Goal: Book appointment/travel/reservation

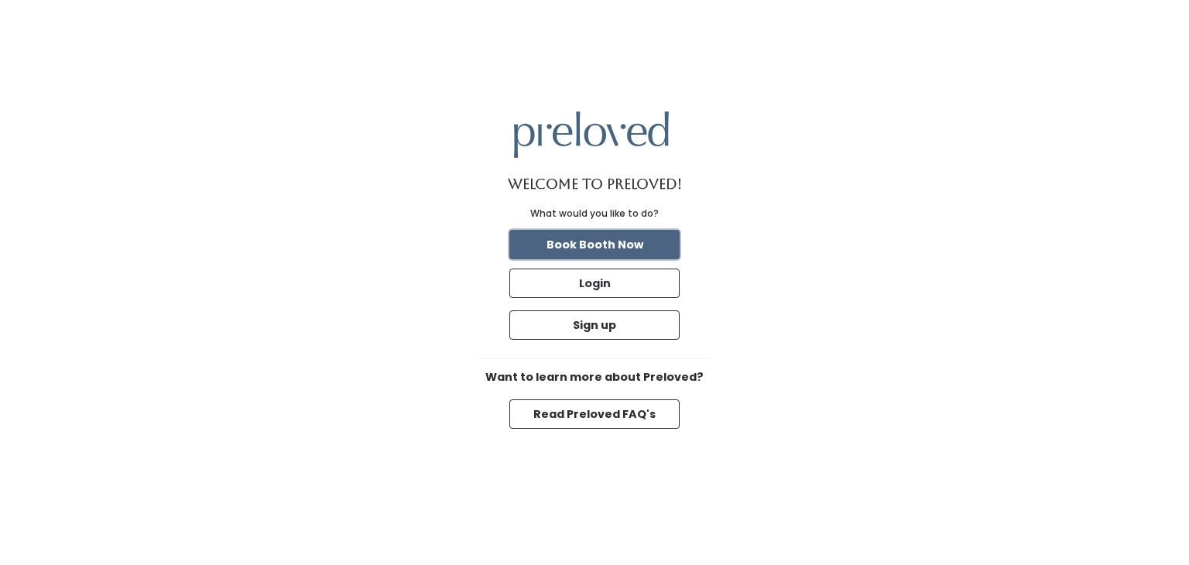
click at [574, 239] on button "Book Booth Now" at bounding box center [594, 244] width 170 height 29
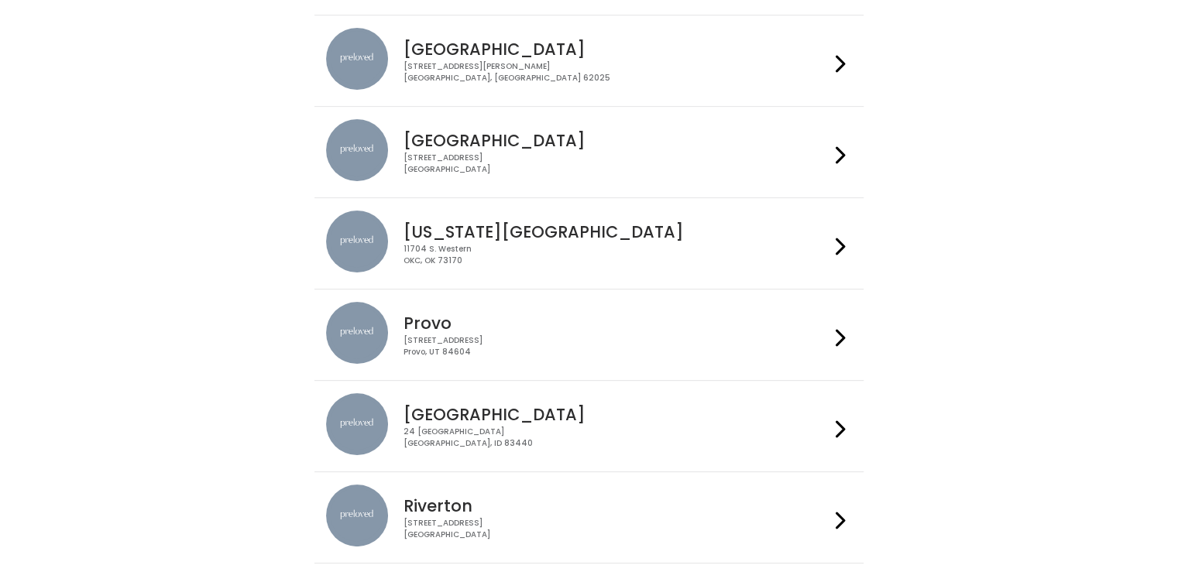
scroll to position [297, 0]
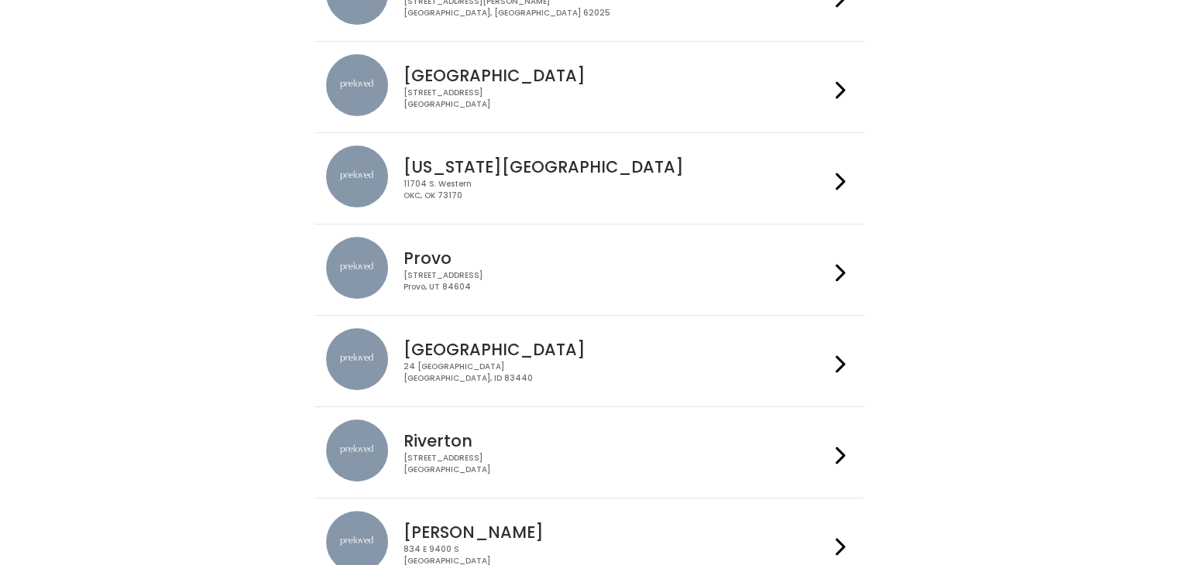
click at [840, 357] on icon at bounding box center [840, 364] width 10 height 22
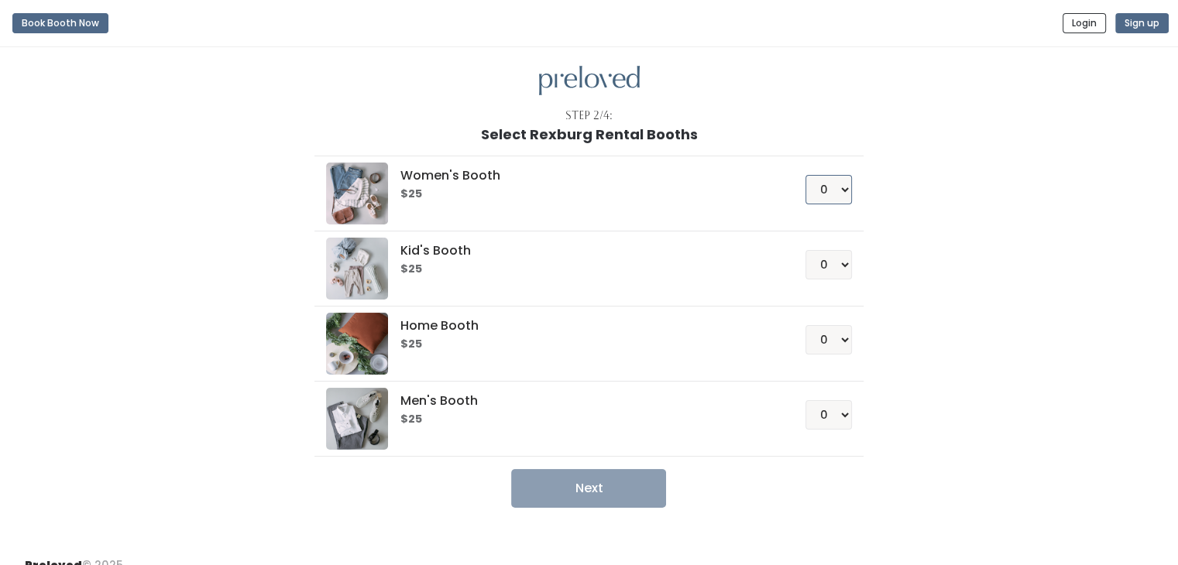
click at [830, 190] on select "0 1 2 3 4" at bounding box center [828, 189] width 46 height 29
select select "1"
click at [805, 175] on select "0 1 2 3 4" at bounding box center [828, 189] width 46 height 29
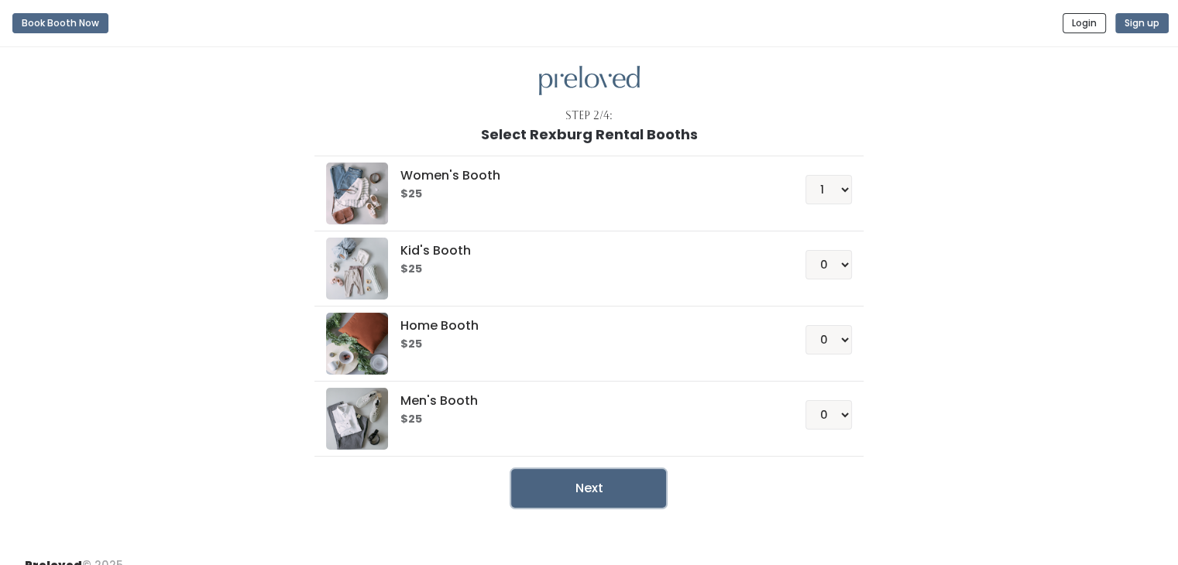
click at [564, 487] on button "Next" at bounding box center [588, 488] width 155 height 39
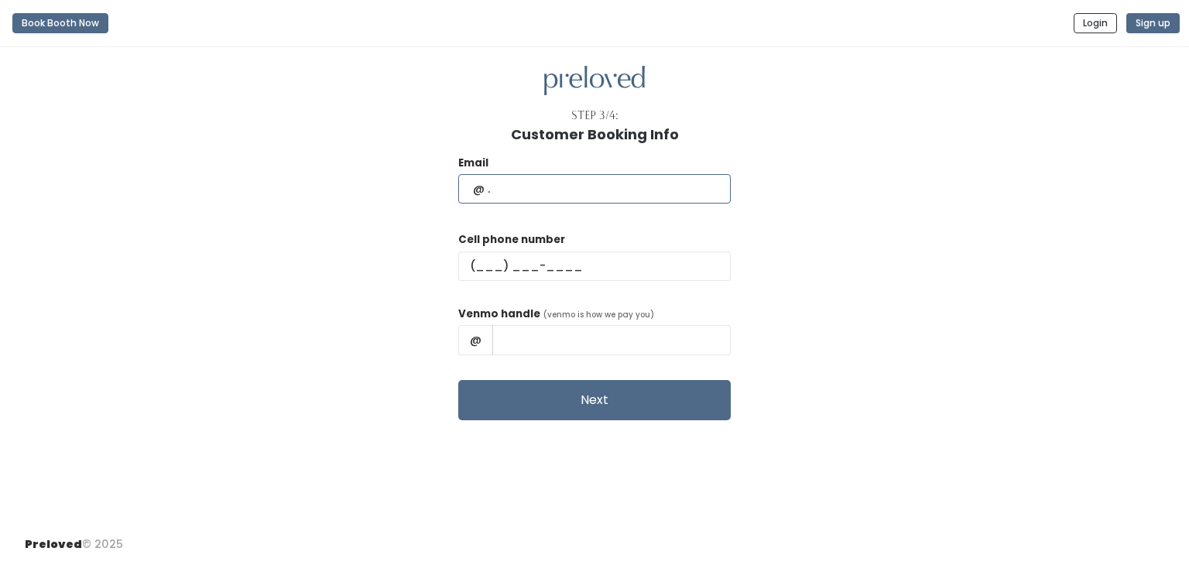
click at [530, 188] on input "text" at bounding box center [594, 188] width 273 height 29
type input "[EMAIL_ADDRESS][DOMAIN_NAME]"
type input "[PHONE_NUMBER]"
click at [641, 343] on input "[PERSON_NAME]" at bounding box center [611, 339] width 238 height 29
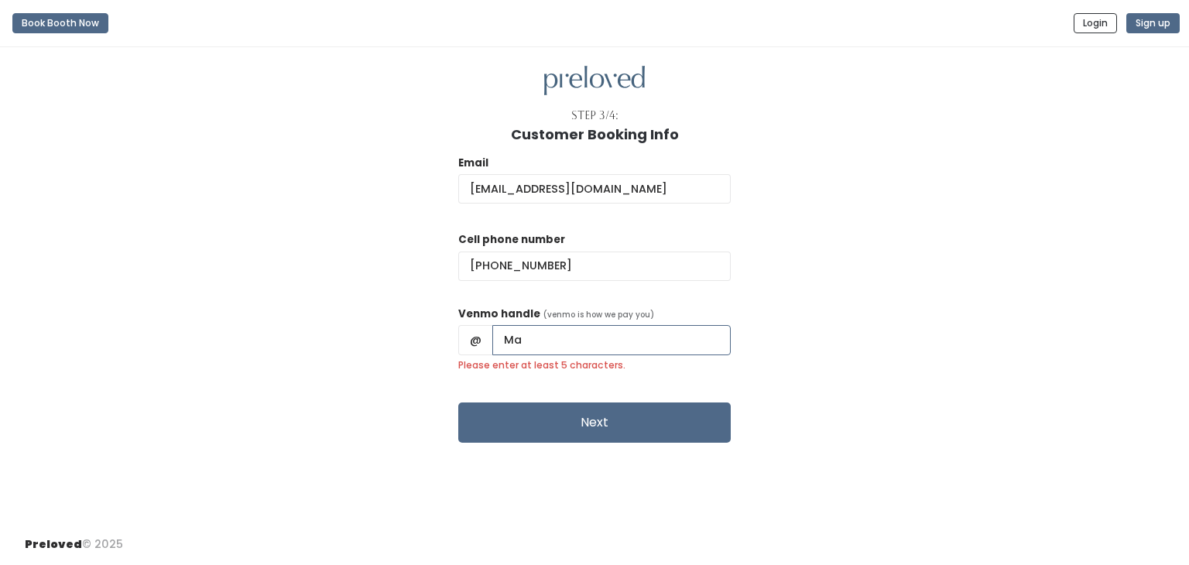
type input "M"
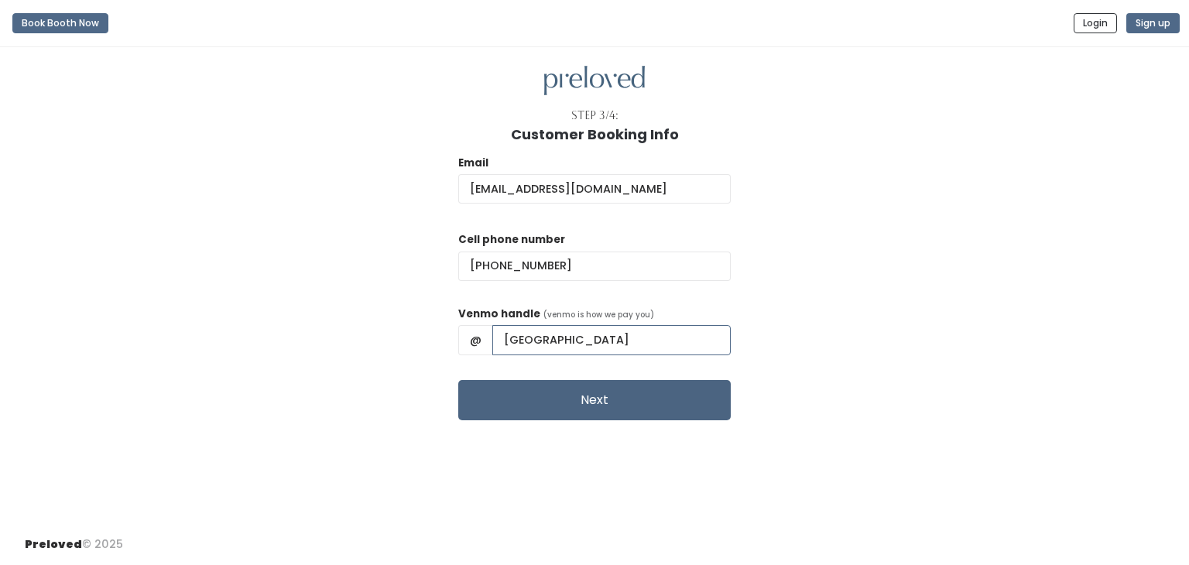
type input "maraholmstead"
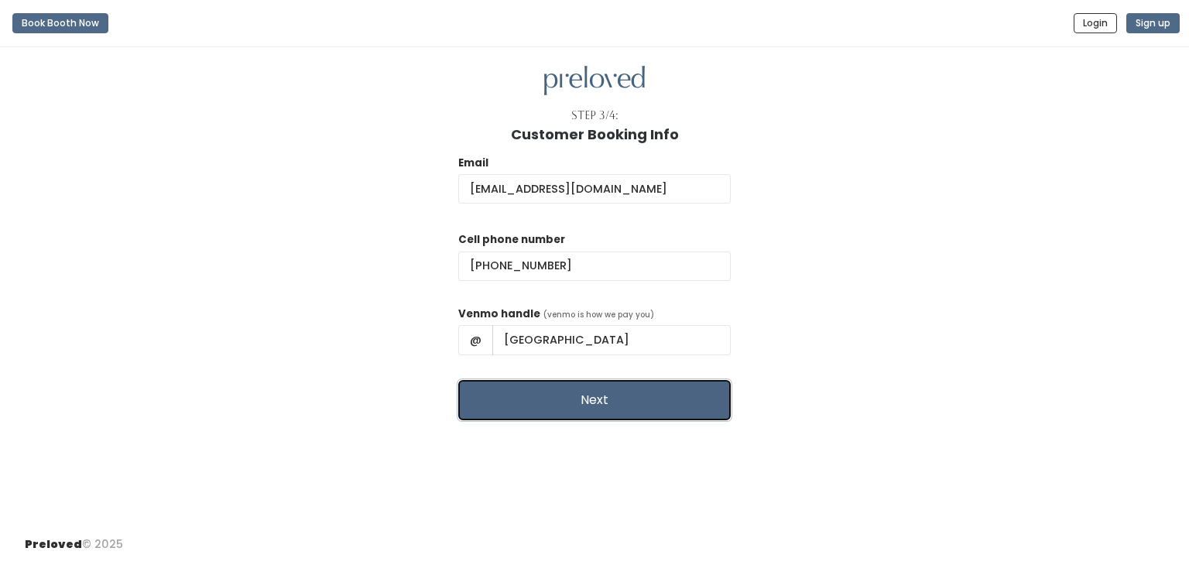
click at [582, 406] on button "Next" at bounding box center [594, 400] width 273 height 40
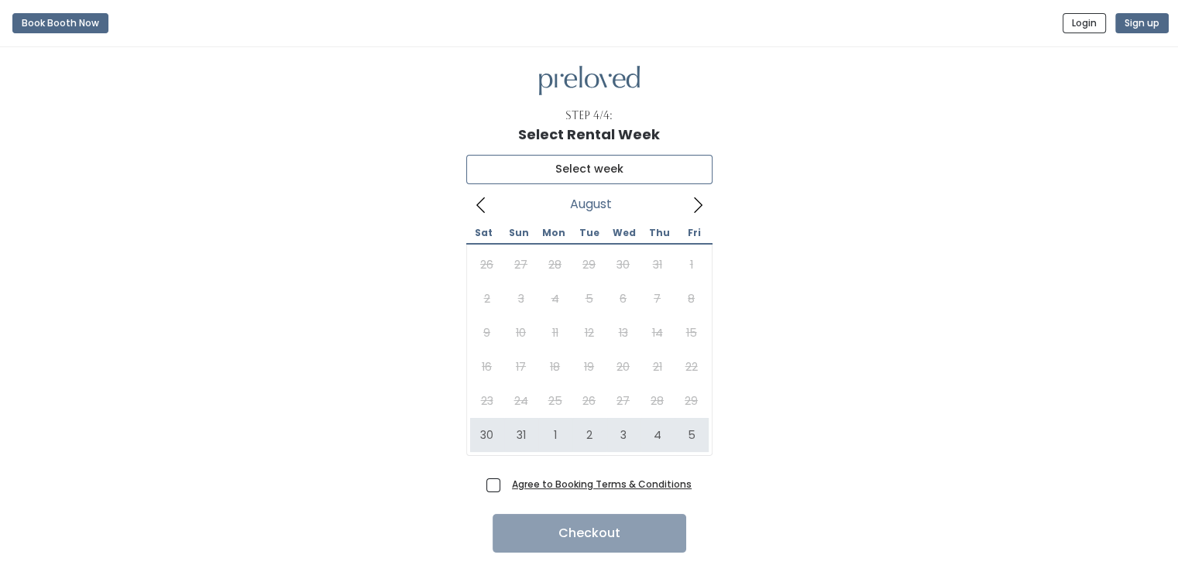
type input "[DATE] to [DATE]"
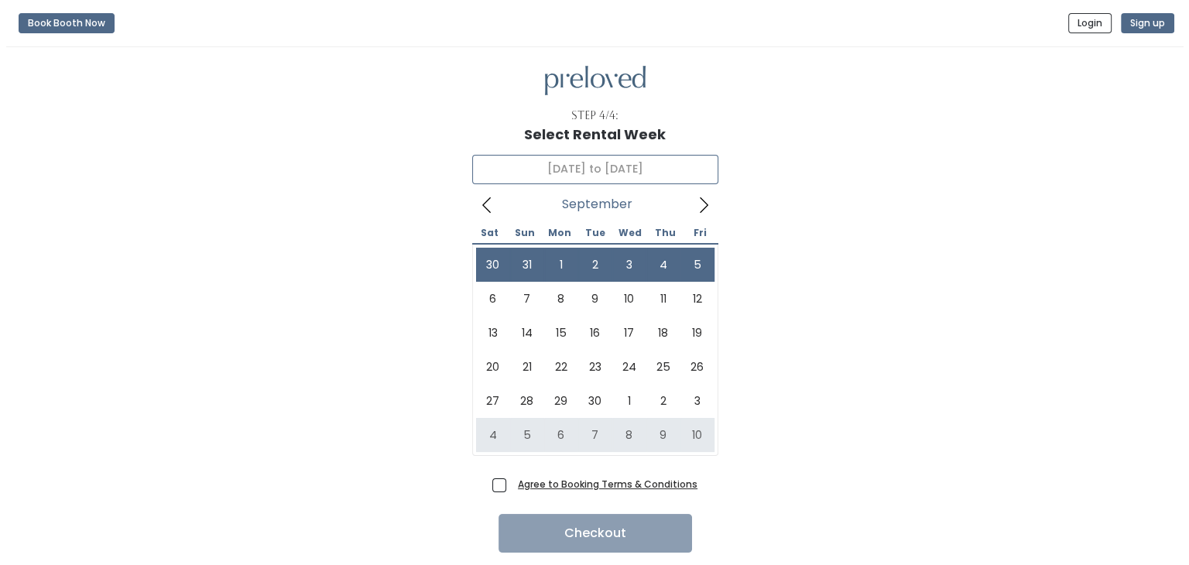
scroll to position [46, 0]
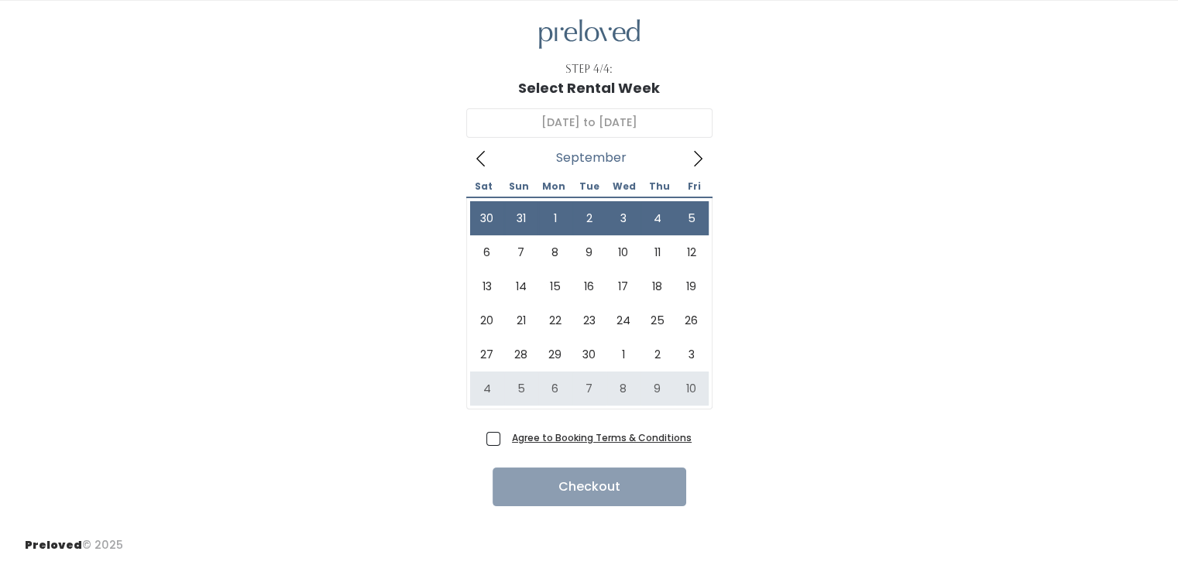
click at [592, 437] on u "Agree to Booking Terms & Conditions" at bounding box center [602, 437] width 180 height 13
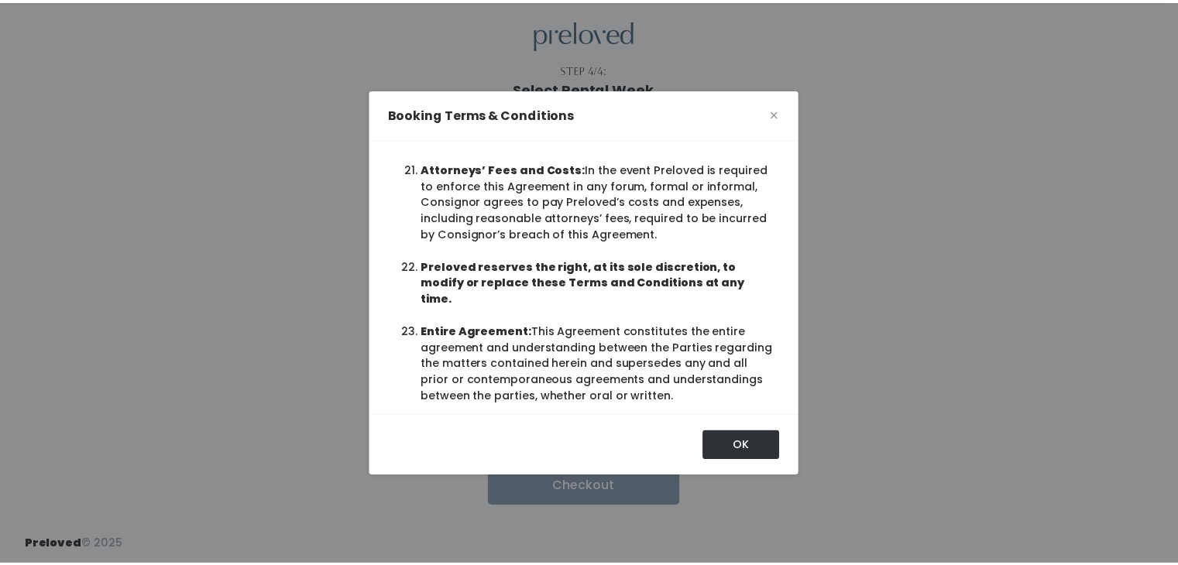
scroll to position [71, 0]
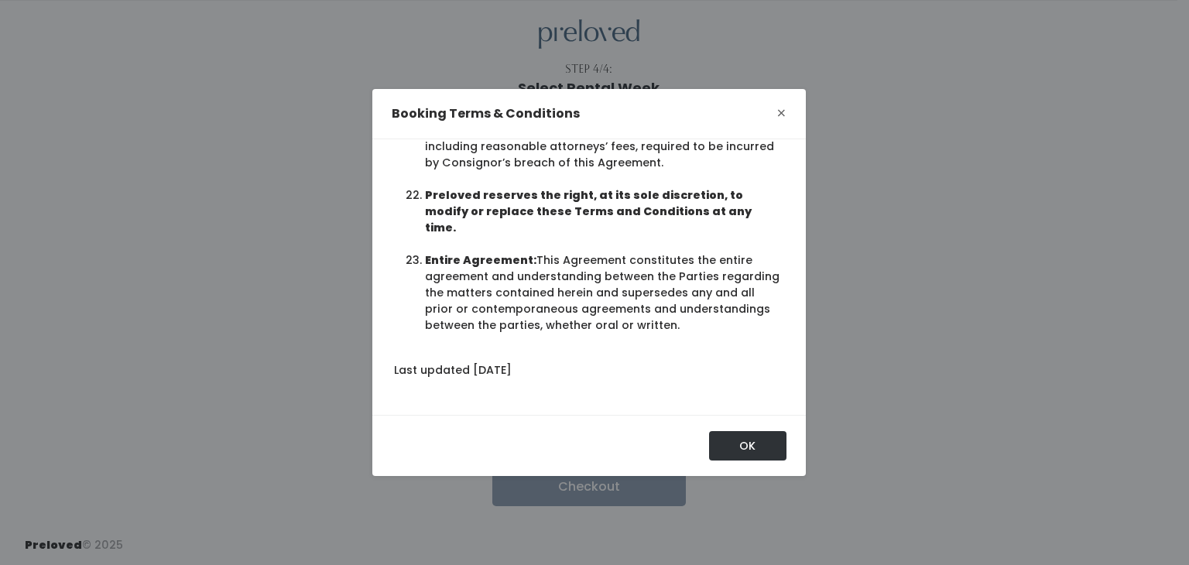
click at [777, 109] on span "×" at bounding box center [782, 113] width 10 height 24
